Goal: Task Accomplishment & Management: Manage account settings

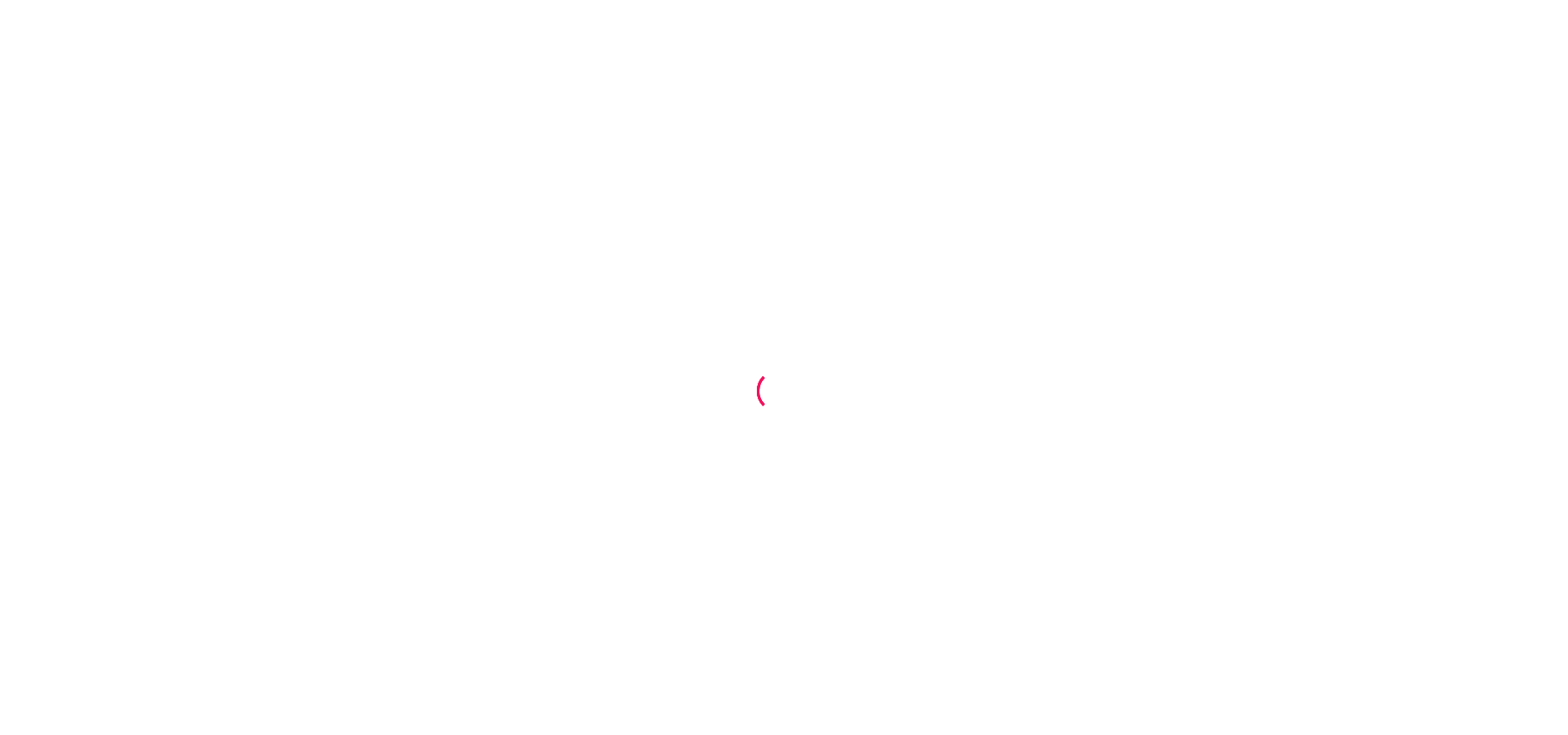
click at [1064, 245] on div at bounding box center [784, 367] width 1568 height 735
